Goal: Task Accomplishment & Management: Manage account settings

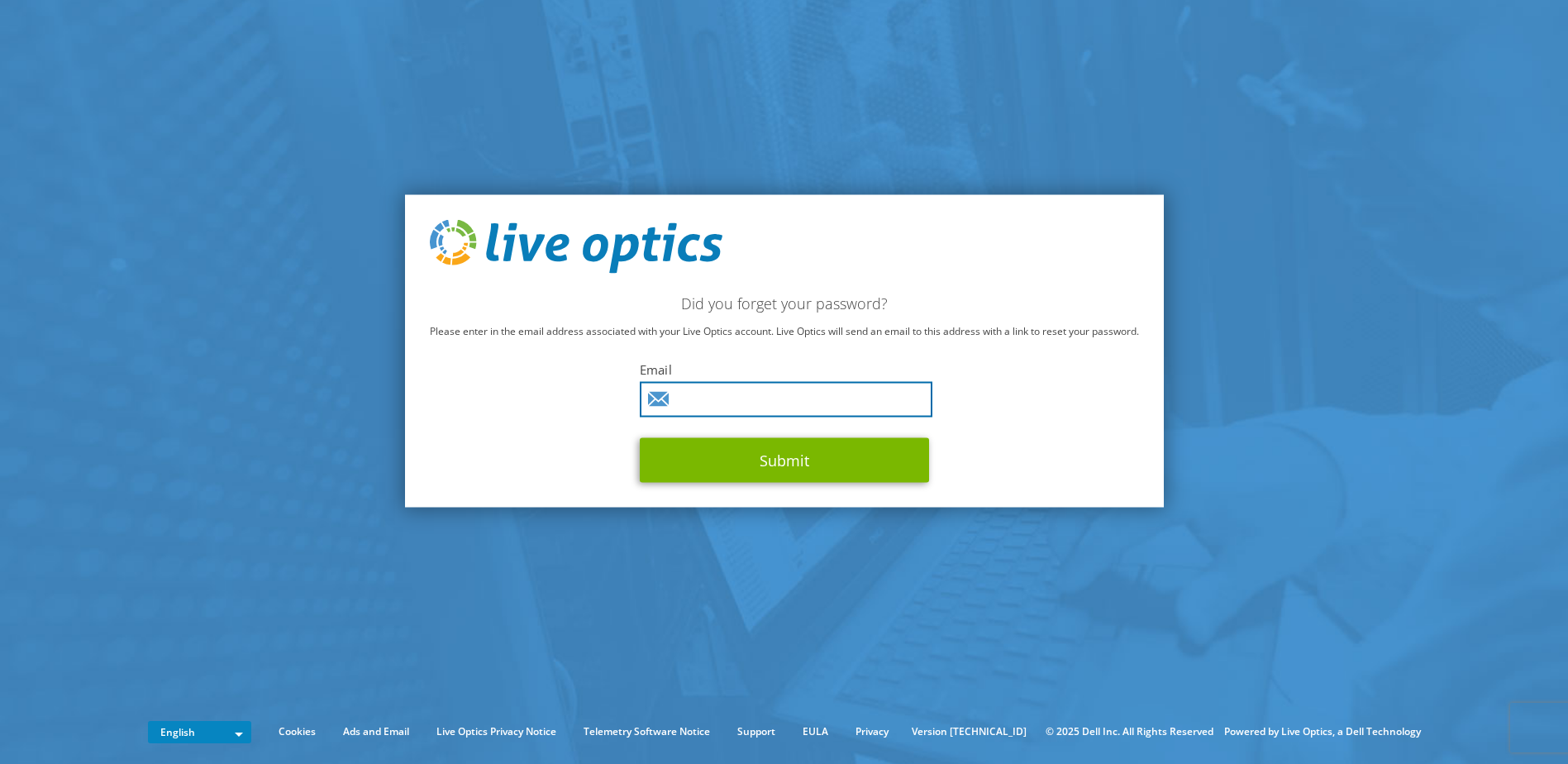
click at [807, 406] on input "text" at bounding box center [785, 400] width 292 height 36
type input "jsiu@vcc.ca"
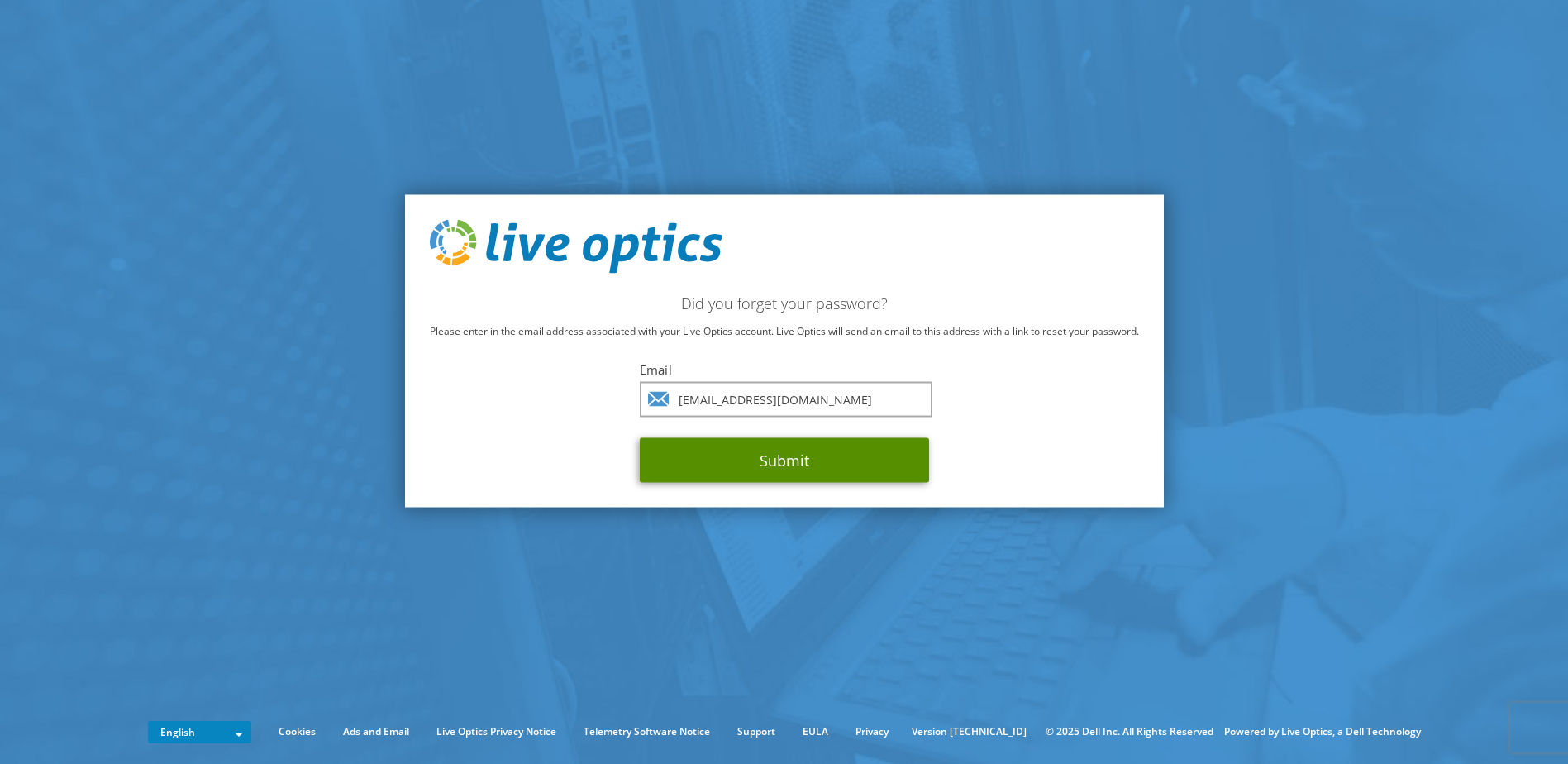
click at [784, 465] on button "Submit" at bounding box center [784, 460] width 289 height 44
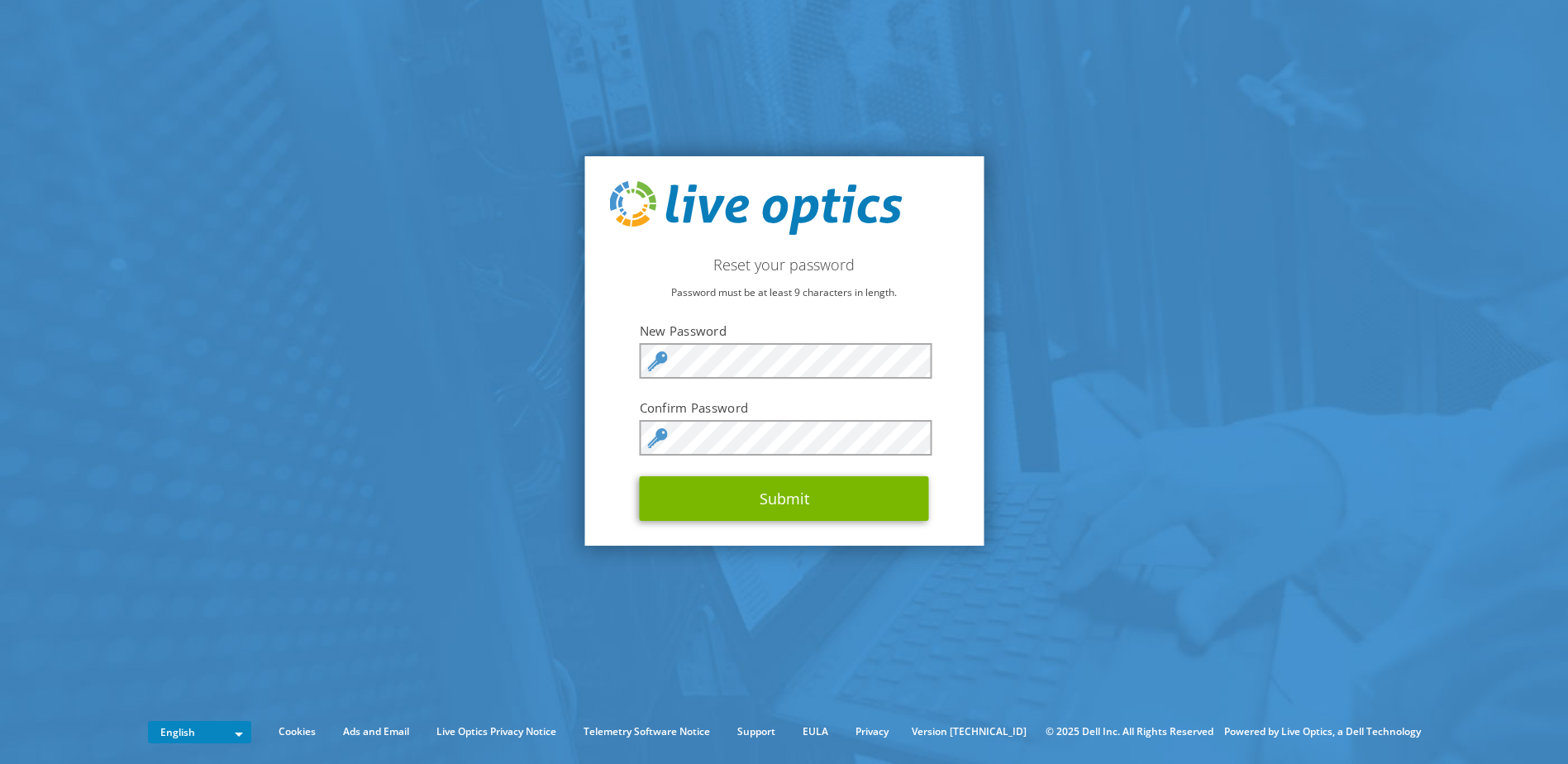
click at [665, 443] on icon at bounding box center [657, 437] width 20 height 20
click at [604, 510] on div "Reset your password Password must be at least 9 characters in length. New Passw…" at bounding box center [784, 351] width 399 height 391
click at [770, 498] on button "Submit" at bounding box center [784, 498] width 289 height 44
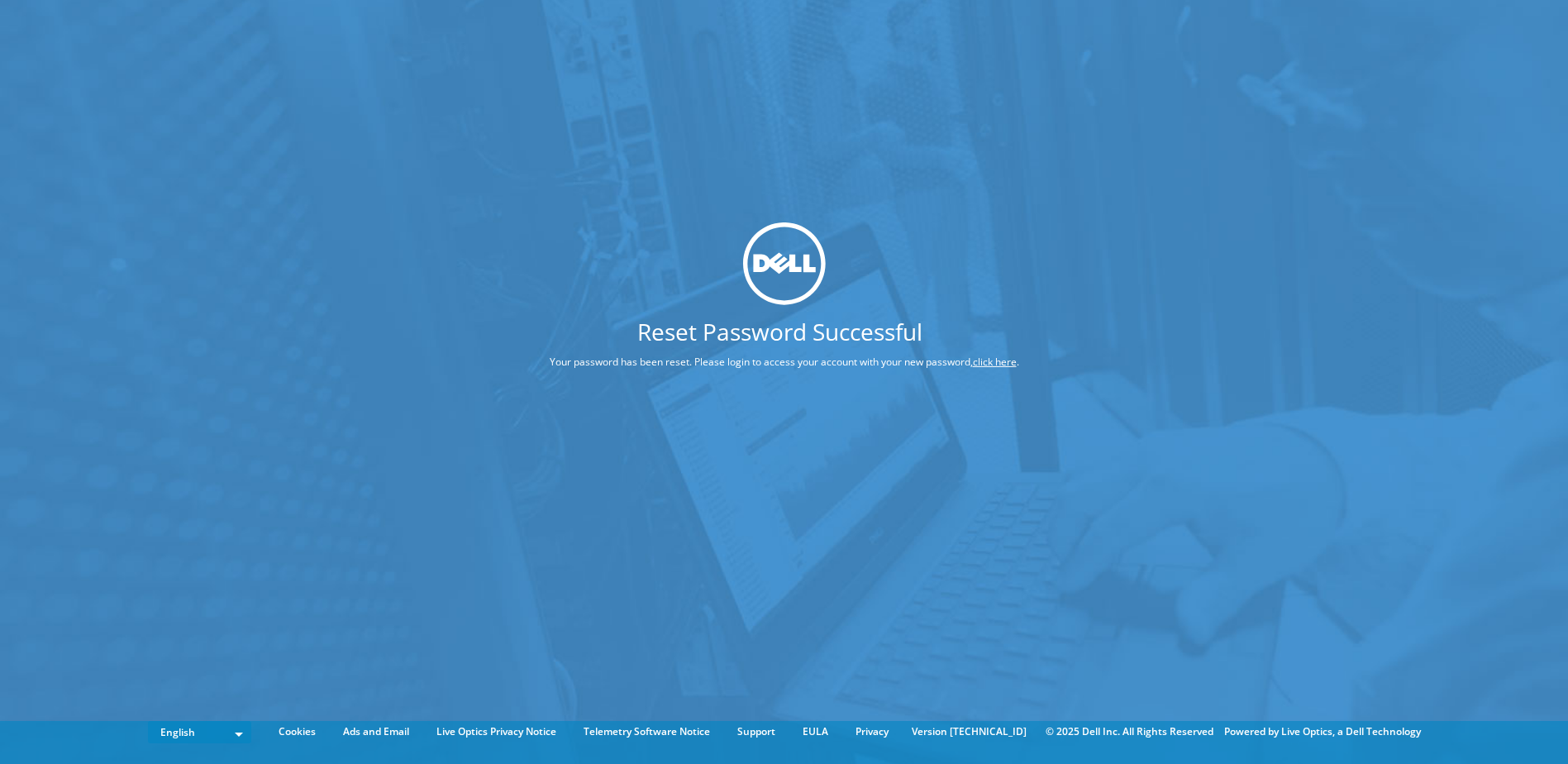
click at [1002, 362] on link "click here" at bounding box center [994, 362] width 43 height 14
